Goal: Information Seeking & Learning: Understand process/instructions

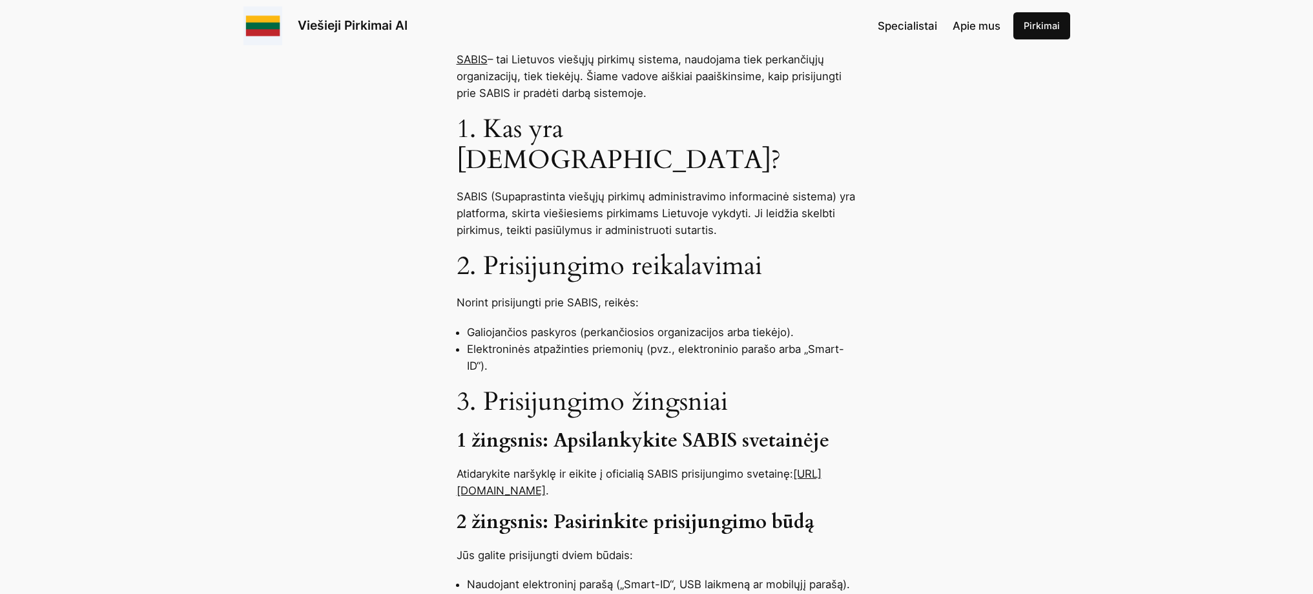
scroll to position [581, 0]
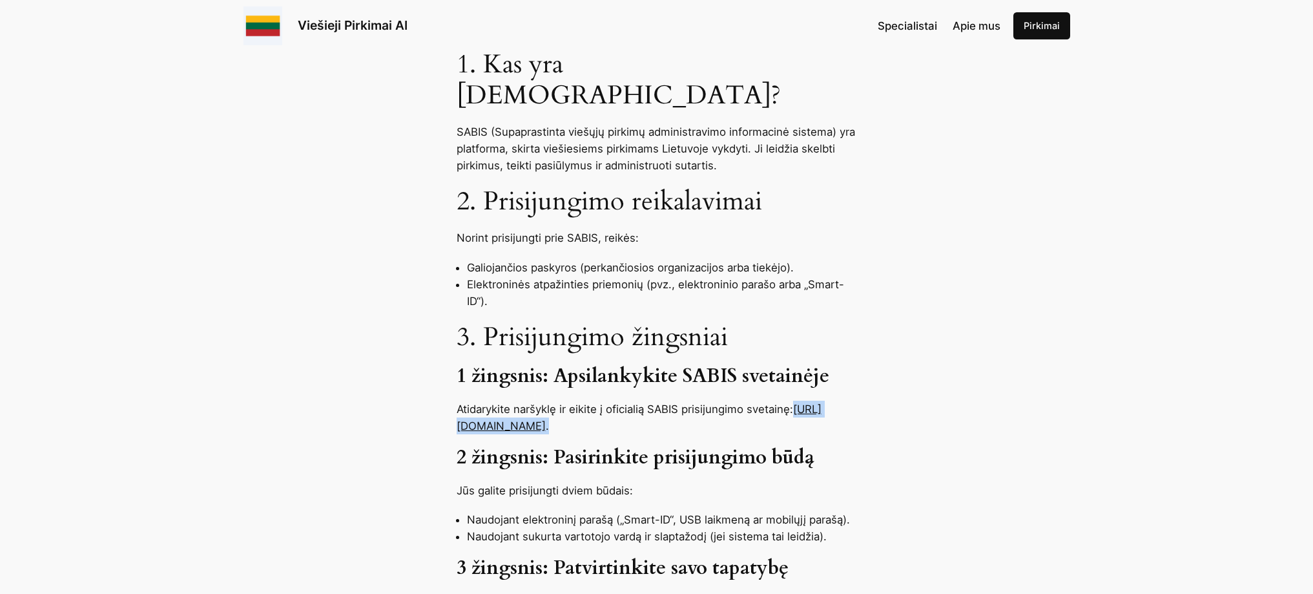
drag, startPoint x: 619, startPoint y: 396, endPoint x: 453, endPoint y: 399, distance: 166.0
copy p "https://sabis.eviesiejipirkimai.lt ."
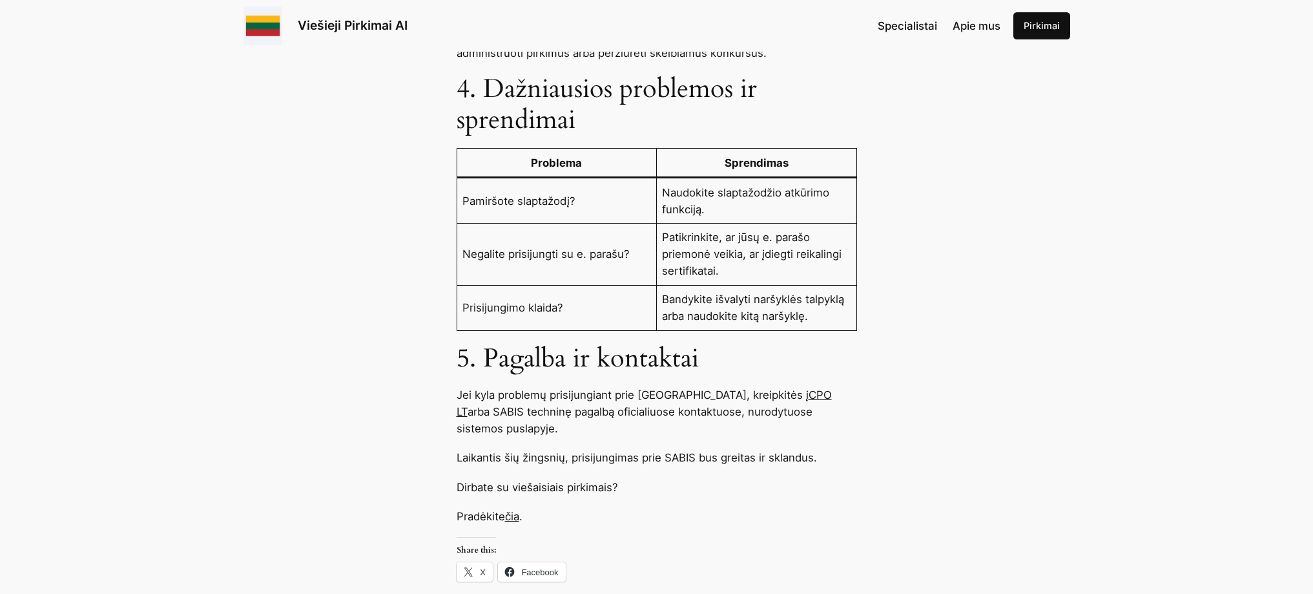
scroll to position [1292, 0]
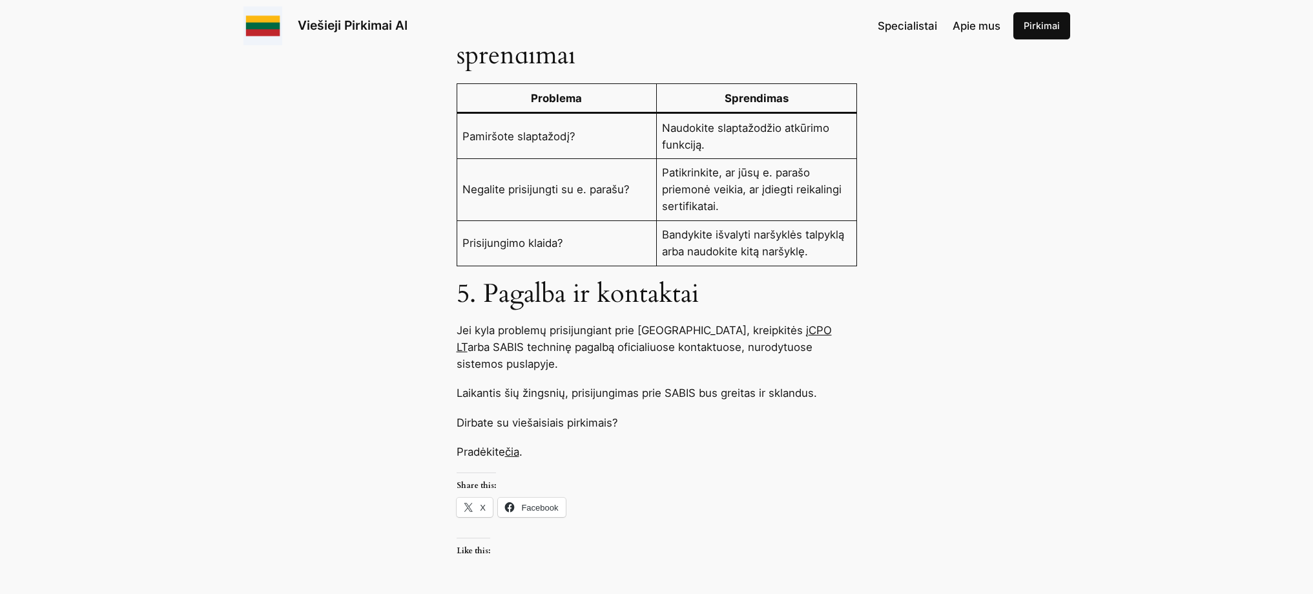
click at [516, 445] on link "čia" at bounding box center [512, 451] width 14 height 13
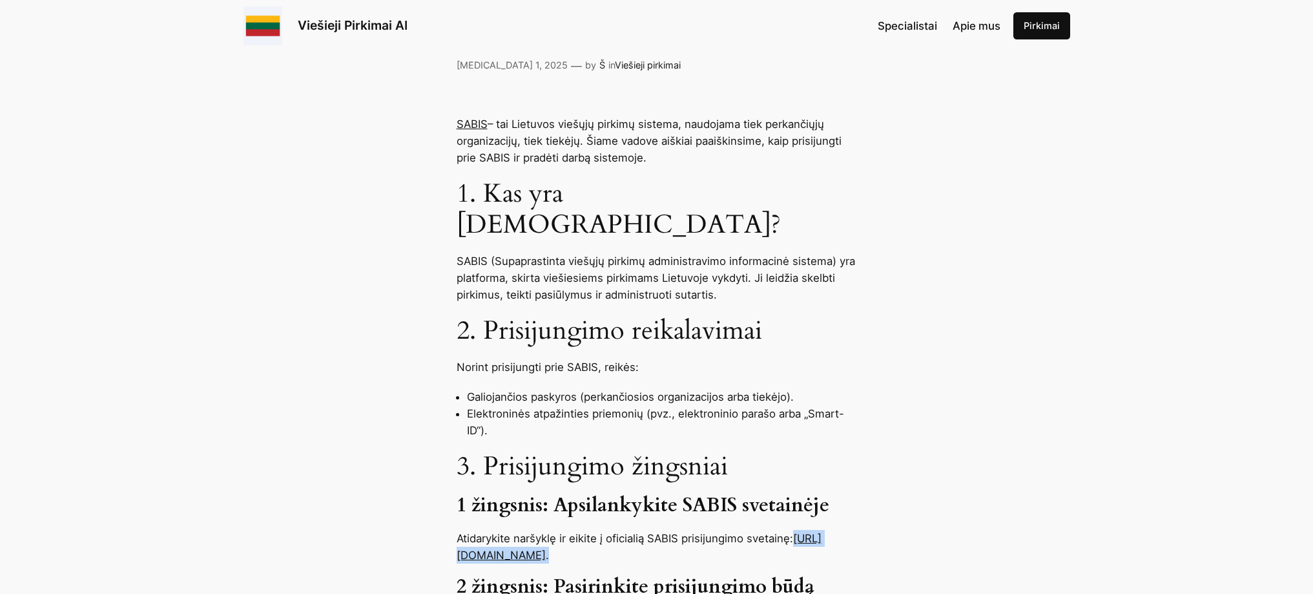
scroll to position [517, 0]
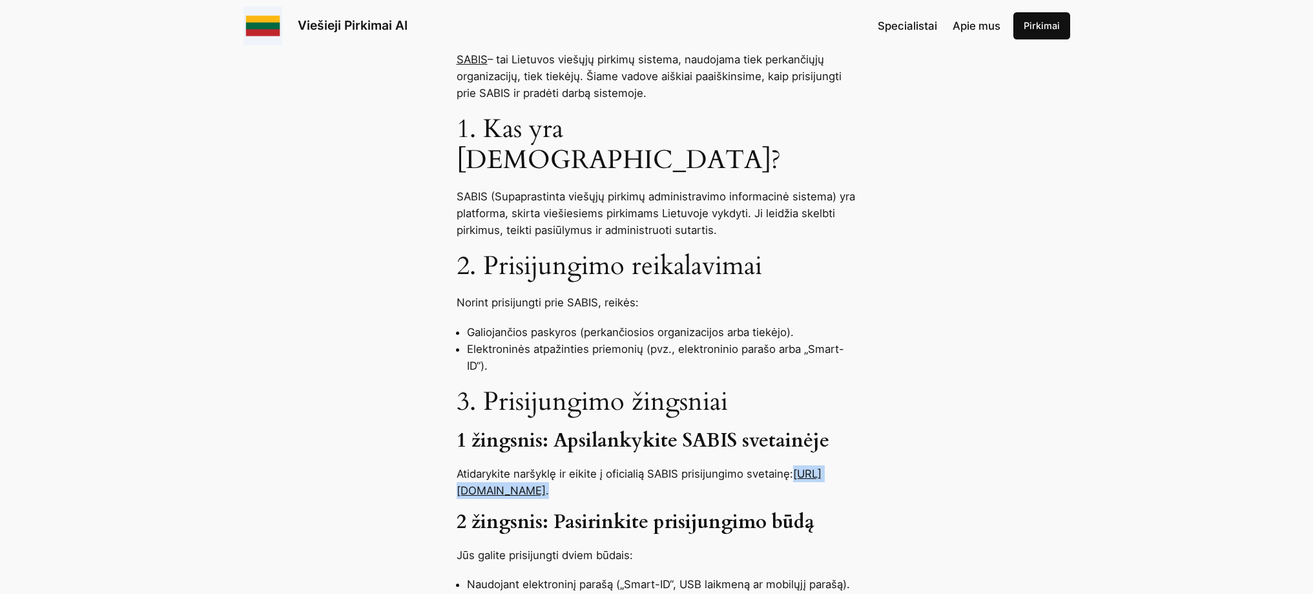
click at [562, 467] on link "https://sabis.eviesiejipirkimai.lt" at bounding box center [639, 482] width 365 height 30
click at [588, 467] on link "https://sabis.eviesiejipirkimai.lt" at bounding box center [639, 482] width 365 height 30
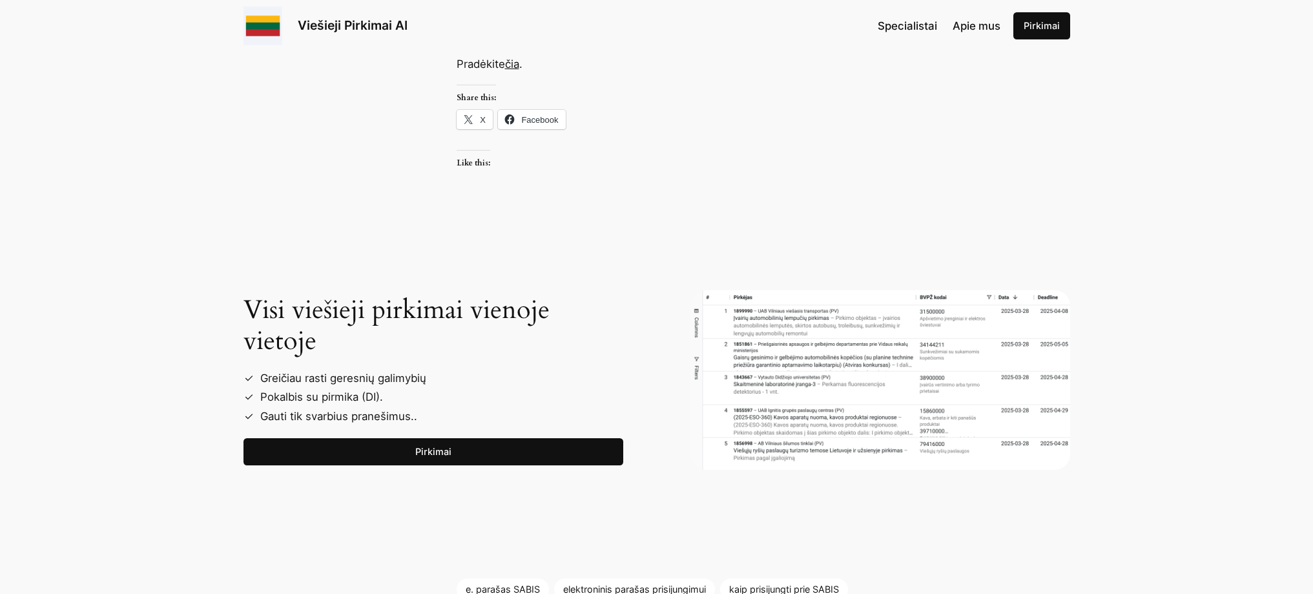
scroll to position [1873, 0]
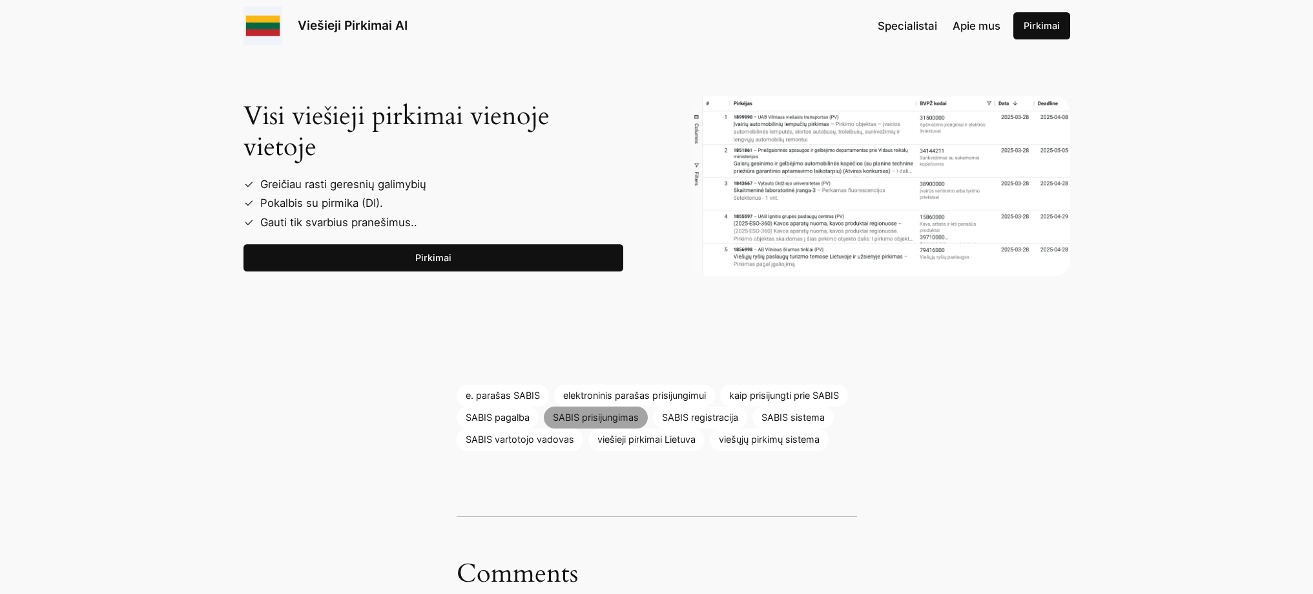
click at [601, 406] on link "SABIS prisijungimas" at bounding box center [596, 417] width 104 height 22
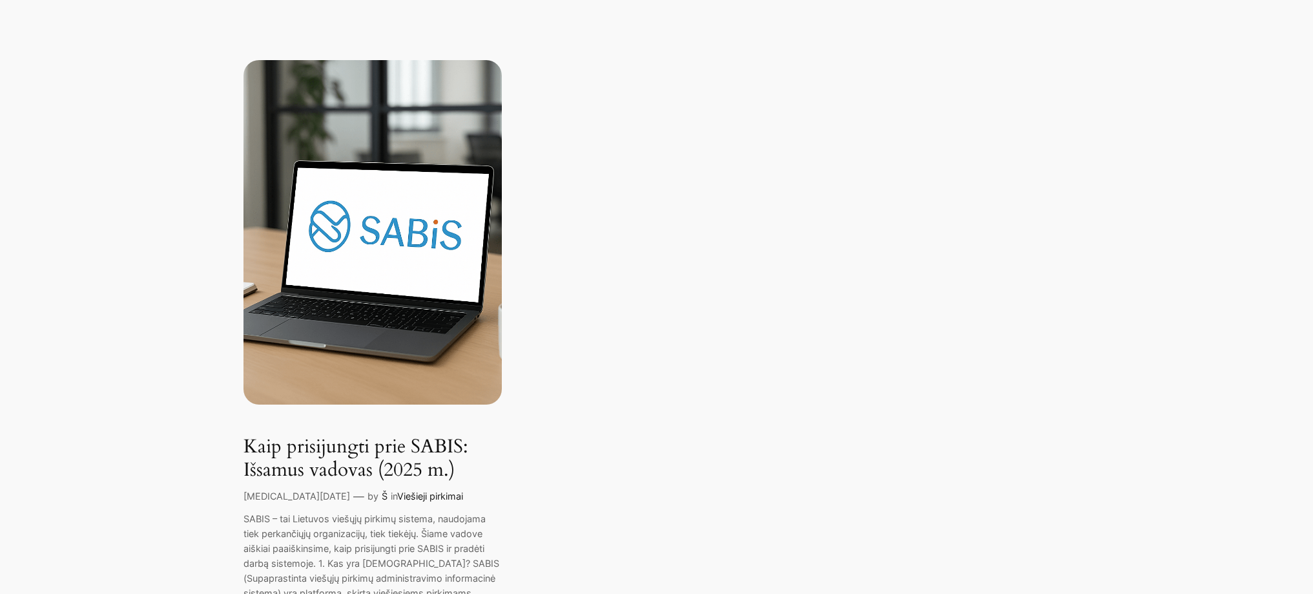
scroll to position [249, 0]
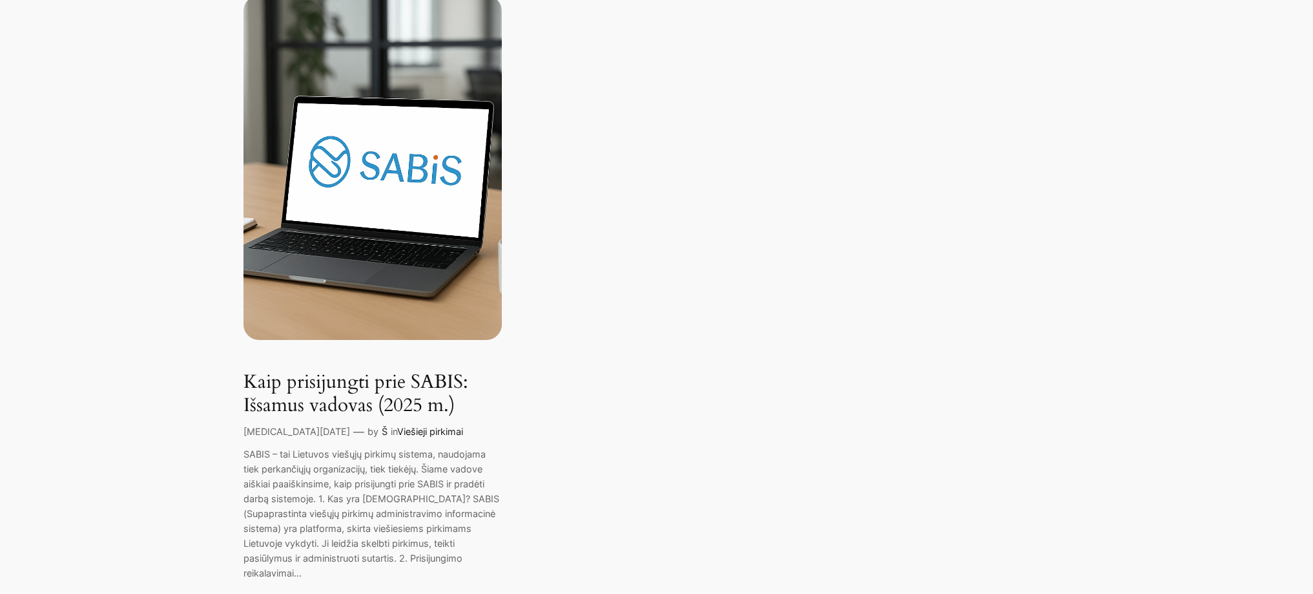
click at [382, 432] on link "Š" at bounding box center [385, 431] width 6 height 11
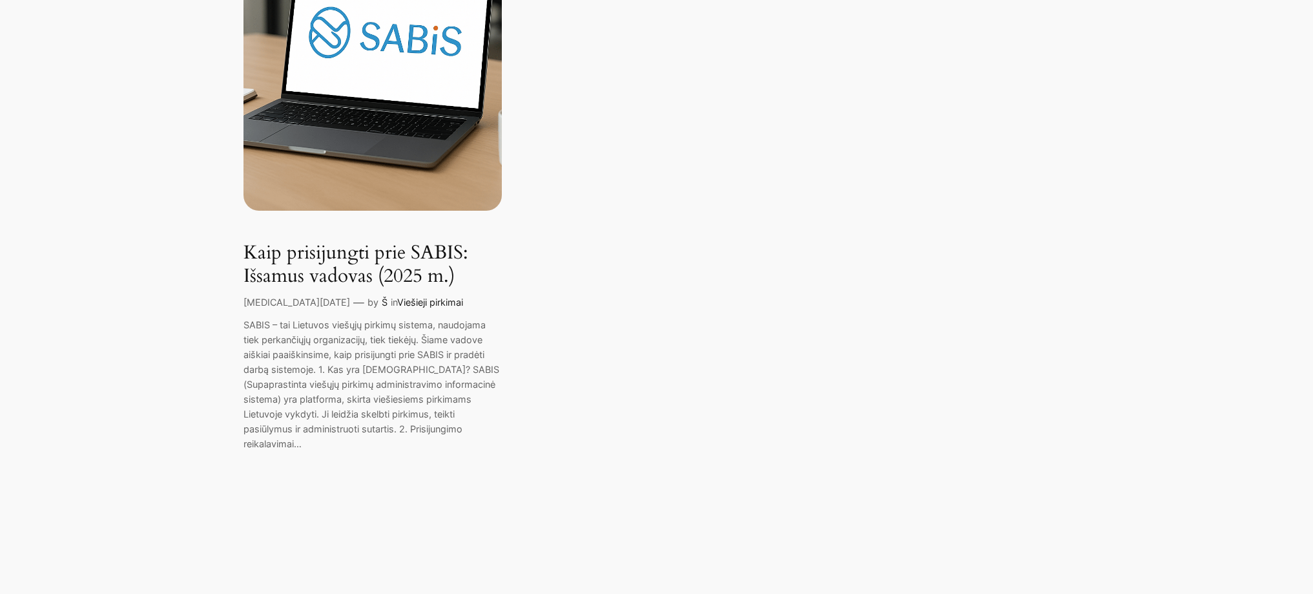
scroll to position [0, 0]
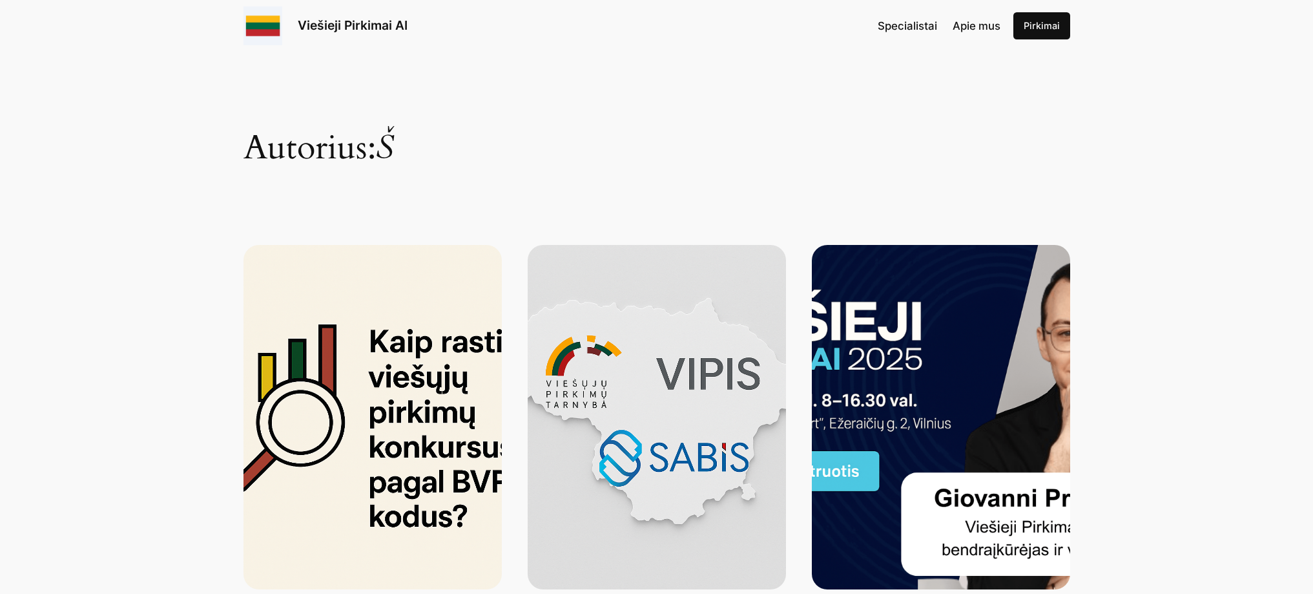
click at [685, 391] on img at bounding box center [657, 417] width 258 height 344
